Goal: Task Accomplishment & Management: Manage account settings

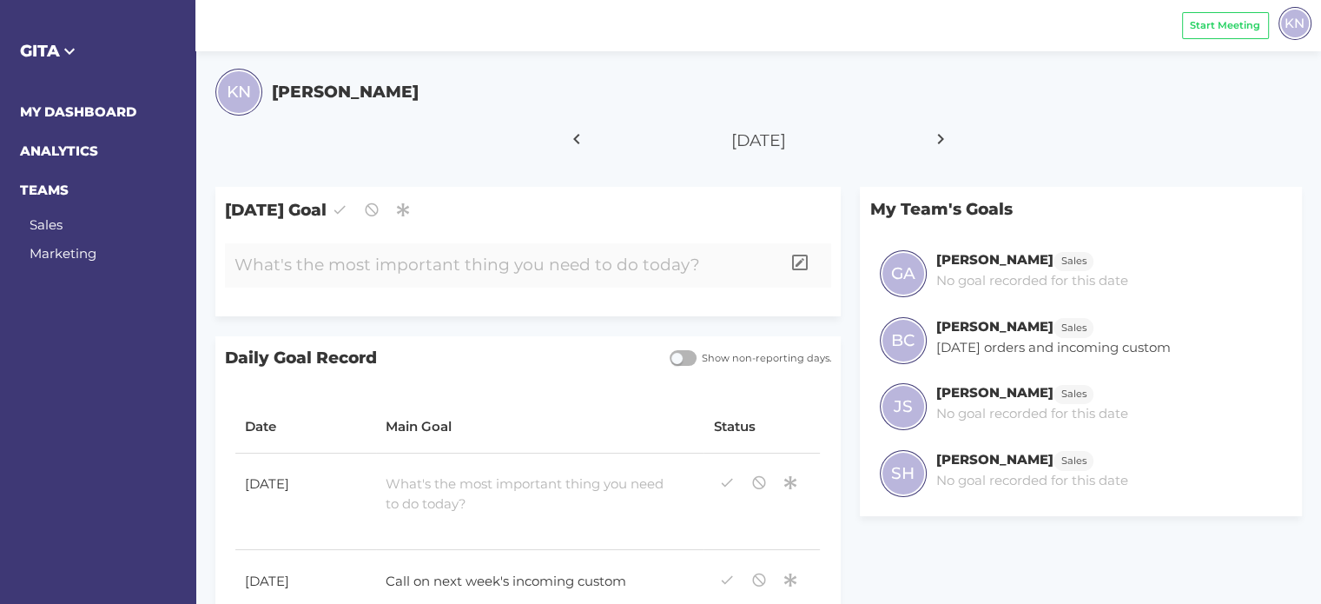
click at [446, 266] on div at bounding box center [503, 265] width 556 height 44
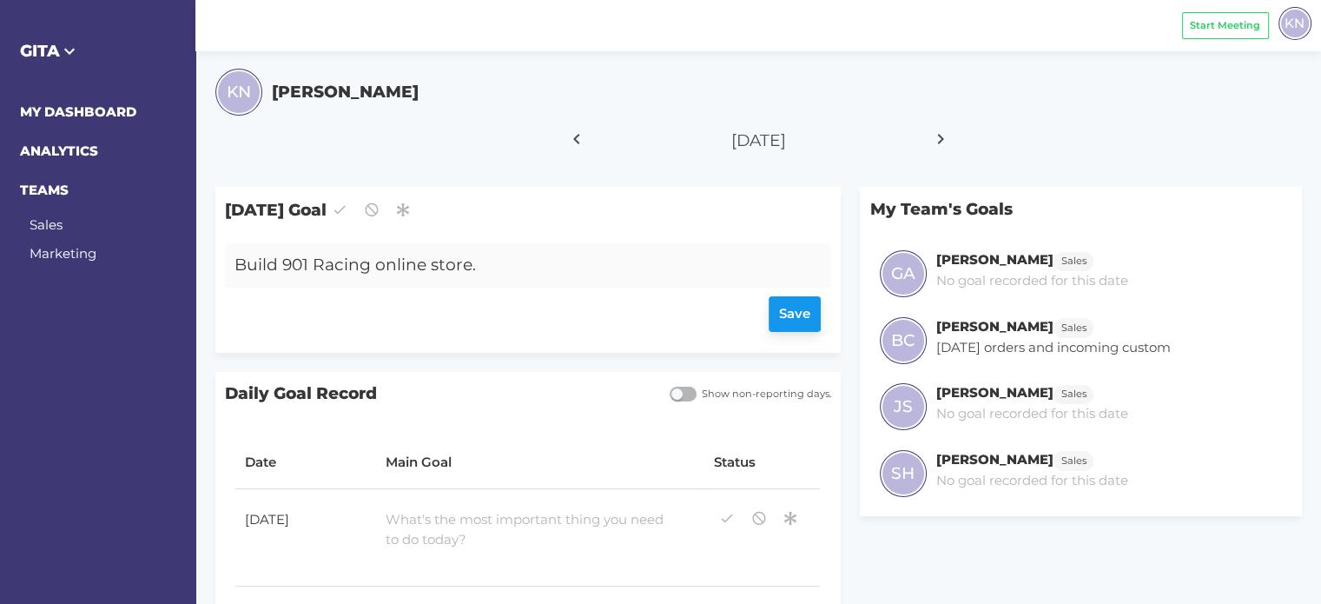
click at [807, 302] on div "Save" at bounding box center [527, 315] width 586 height 36
click at [658, 257] on div "Build 901 Racing online store." at bounding box center [503, 265] width 556 height 44
click at [787, 312] on div "Save" at bounding box center [527, 315] width 586 height 36
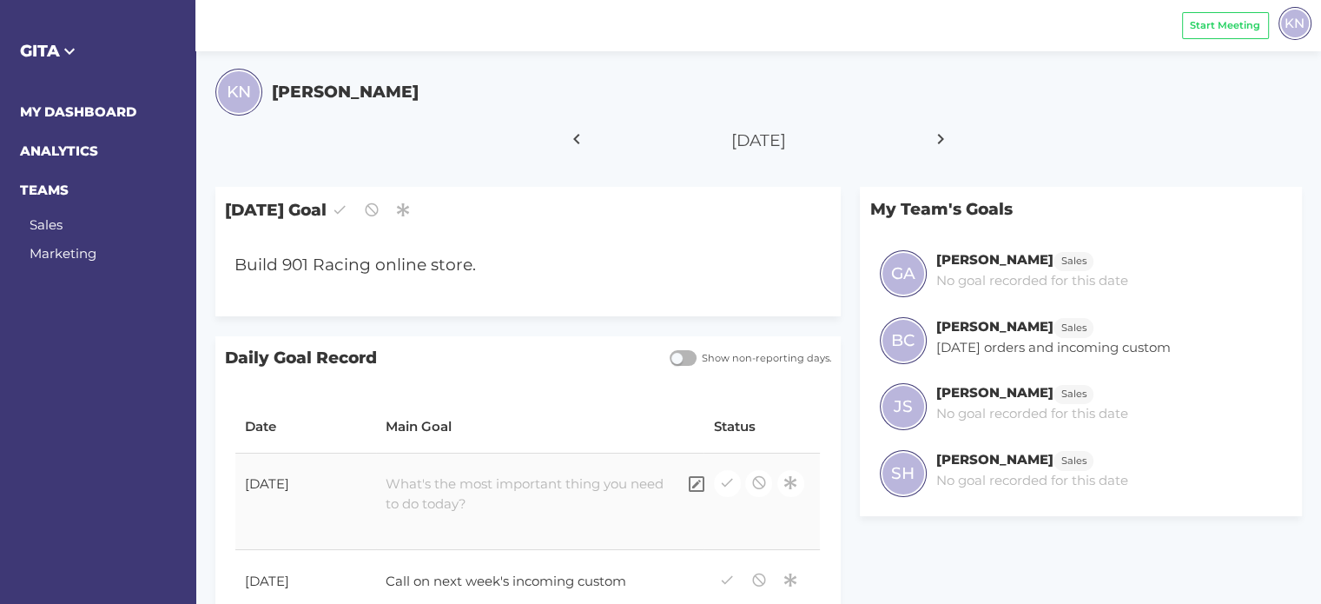
click at [420, 494] on div at bounding box center [526, 494] width 300 height 59
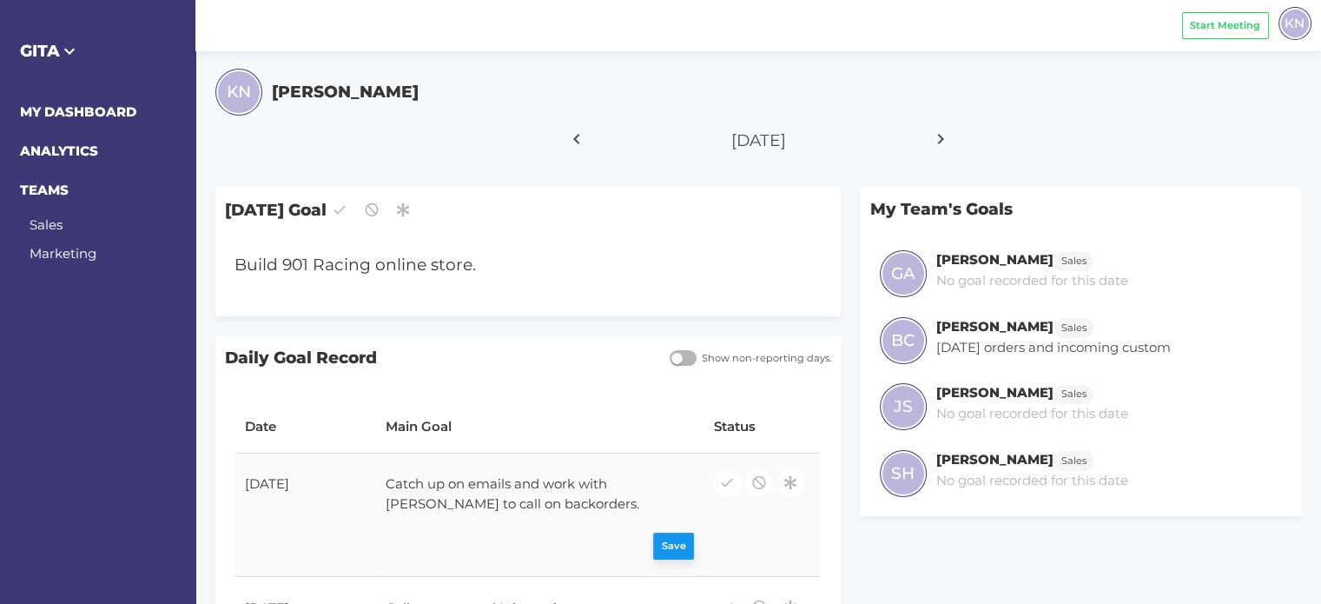
click at [668, 538] on div "Save" at bounding box center [540, 546] width 308 height 27
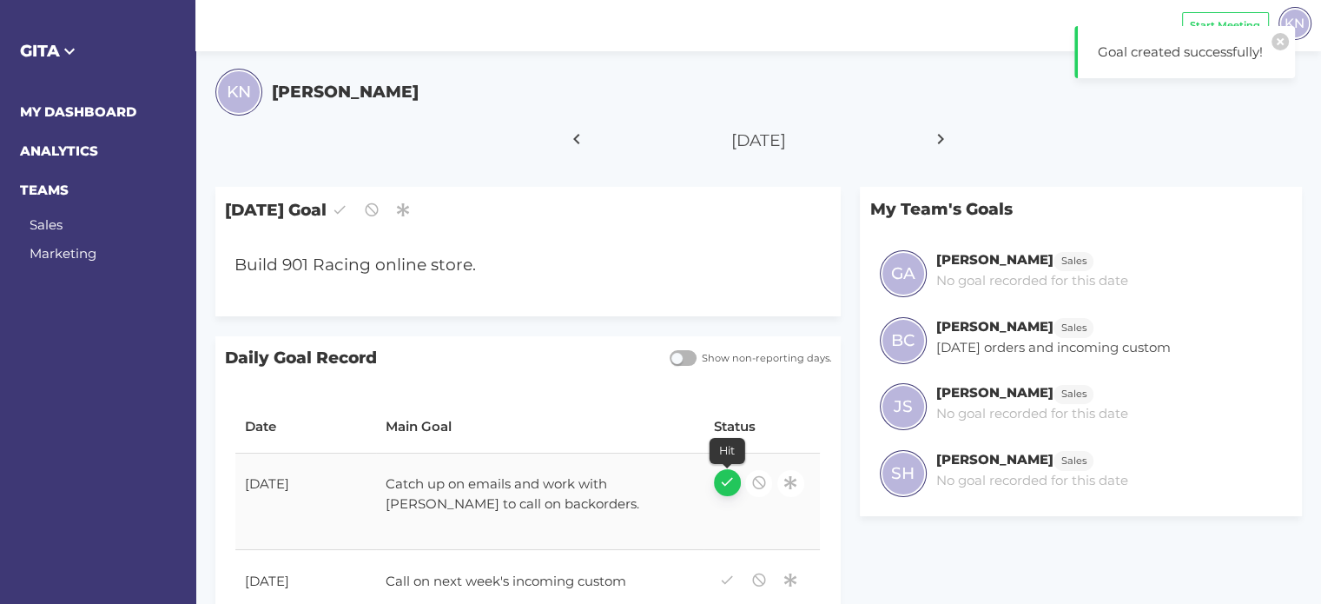
click at [727, 482] on icon "button" at bounding box center [727, 481] width 16 height 23
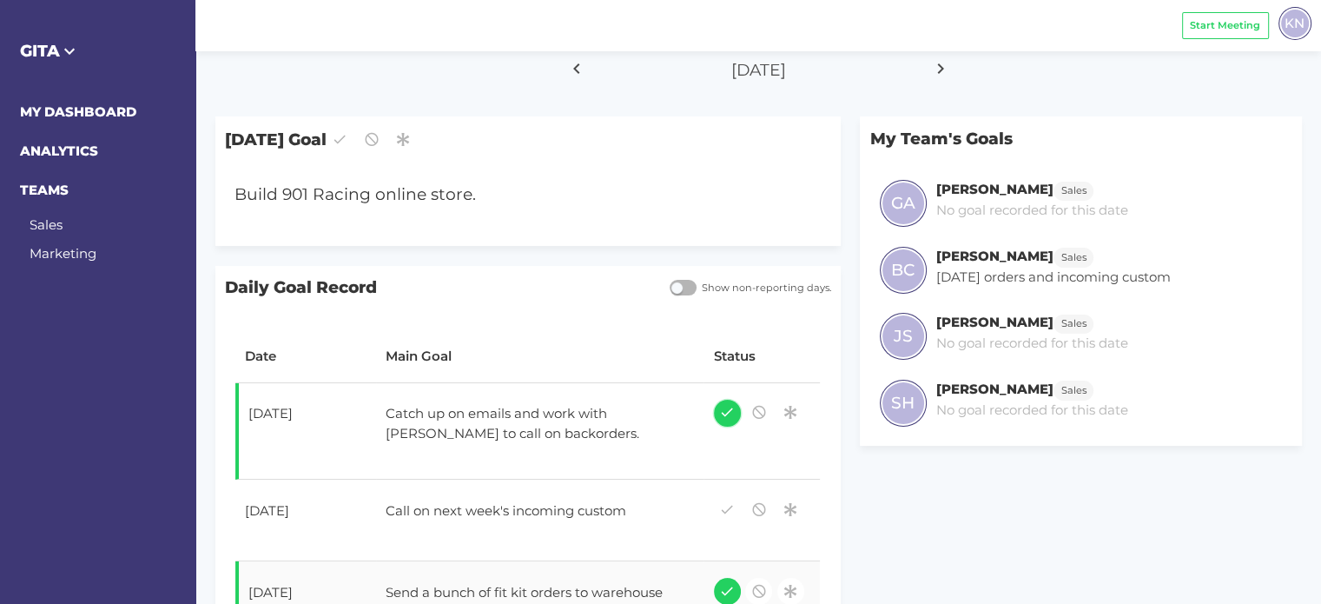
scroll to position [174, 0]
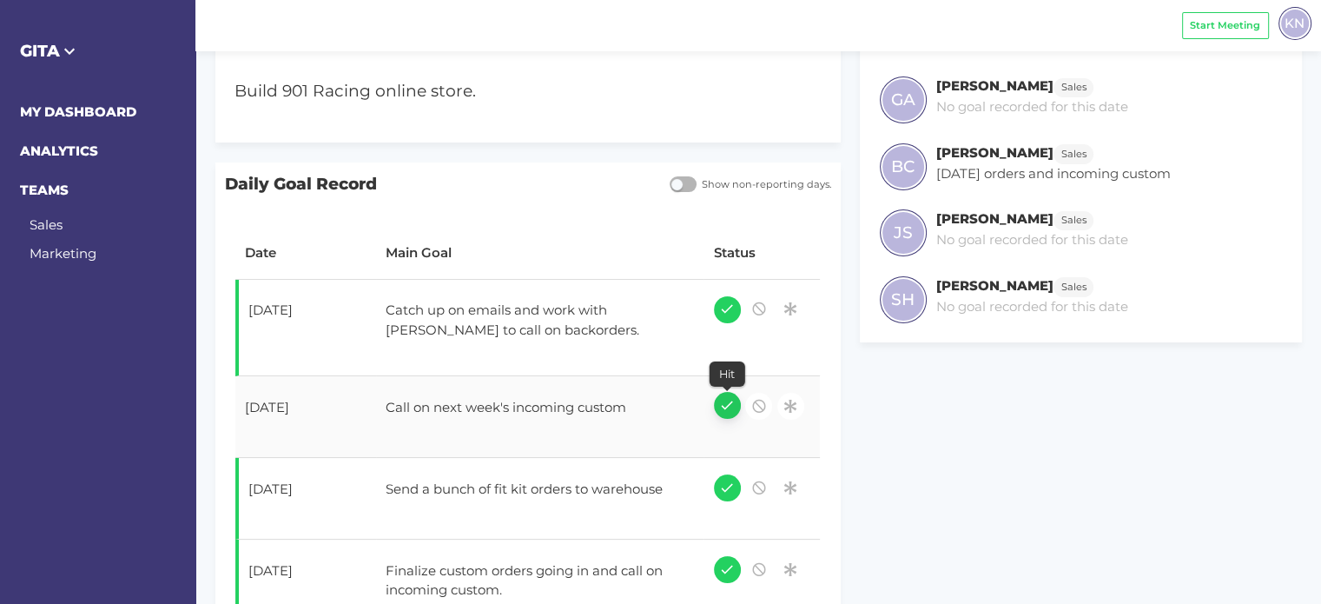
click at [731, 406] on icon "button" at bounding box center [727, 404] width 16 height 23
